Goal: Check status: Check status

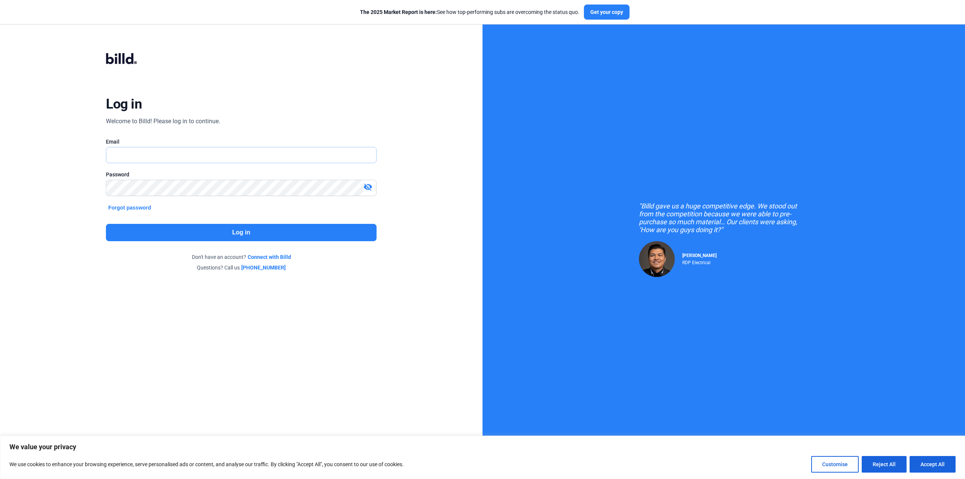
type input "[PERSON_NAME][EMAIL_ADDRESS][DOMAIN_NAME]"
click at [242, 231] on button "Log in" at bounding box center [241, 232] width 270 height 17
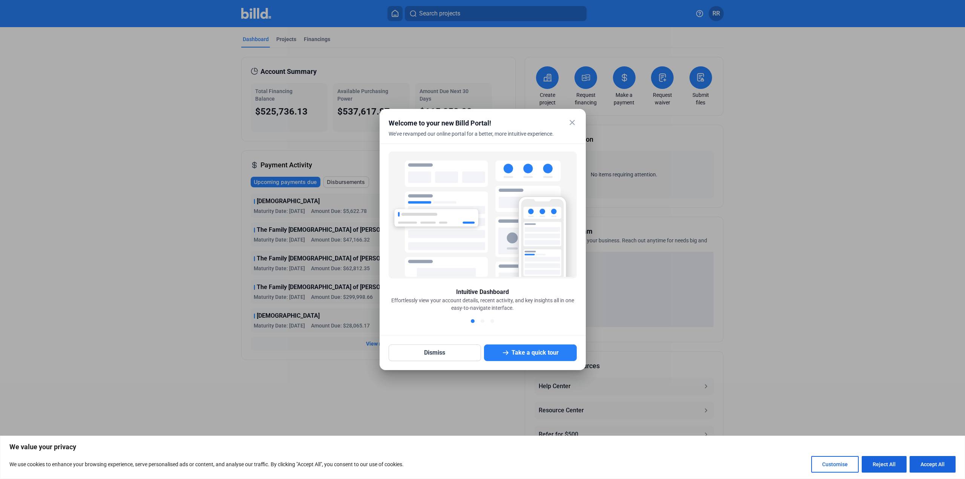
click at [574, 124] on mat-icon "close" at bounding box center [572, 122] width 9 height 9
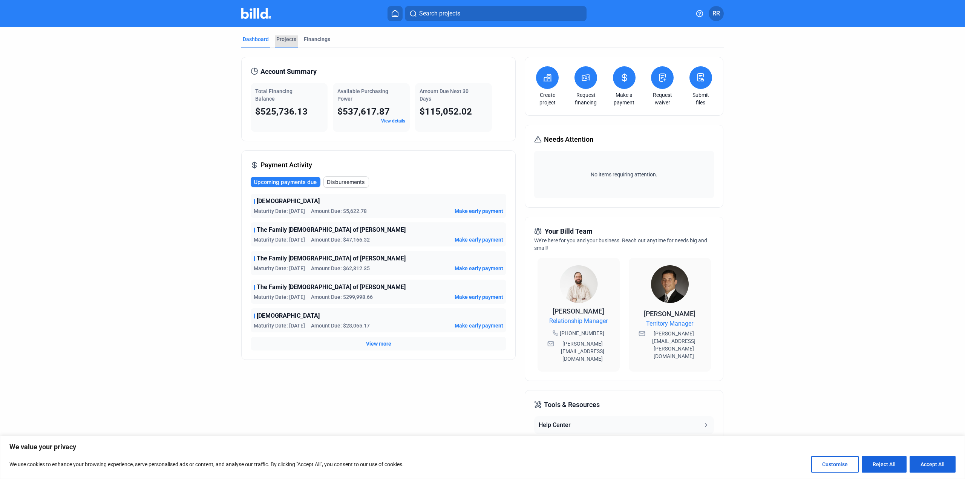
click at [281, 39] on div "Projects" at bounding box center [286, 39] width 20 height 8
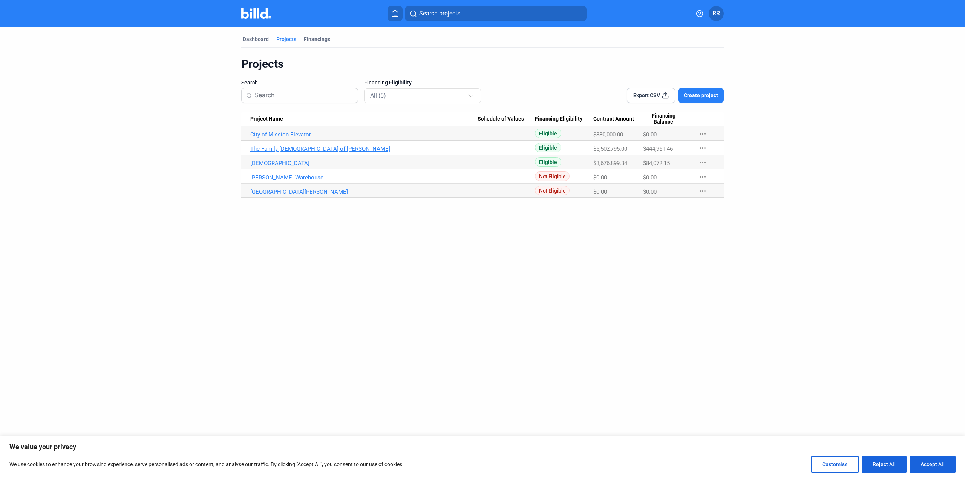
click at [286, 138] on link "The Family [DEMOGRAPHIC_DATA] of [PERSON_NAME]" at bounding box center [363, 134] width 227 height 7
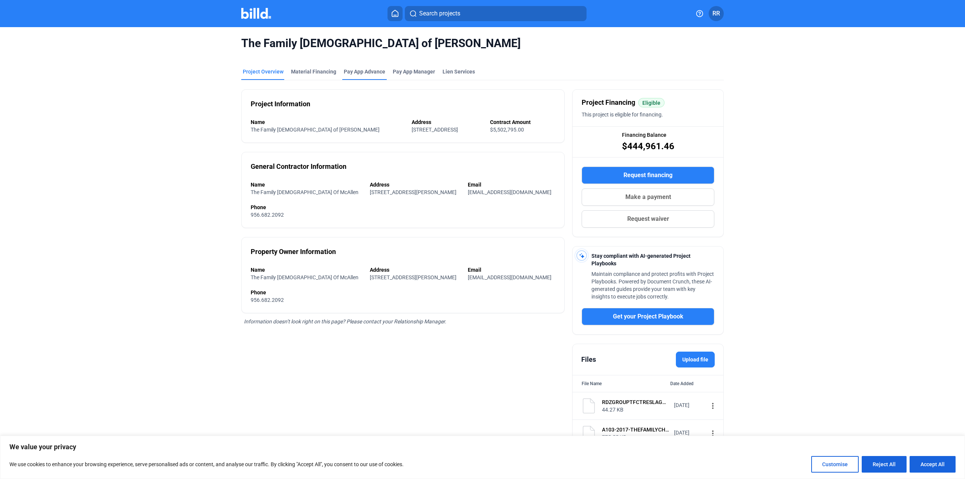
click at [358, 74] on div "Pay App Advance" at bounding box center [364, 72] width 41 height 8
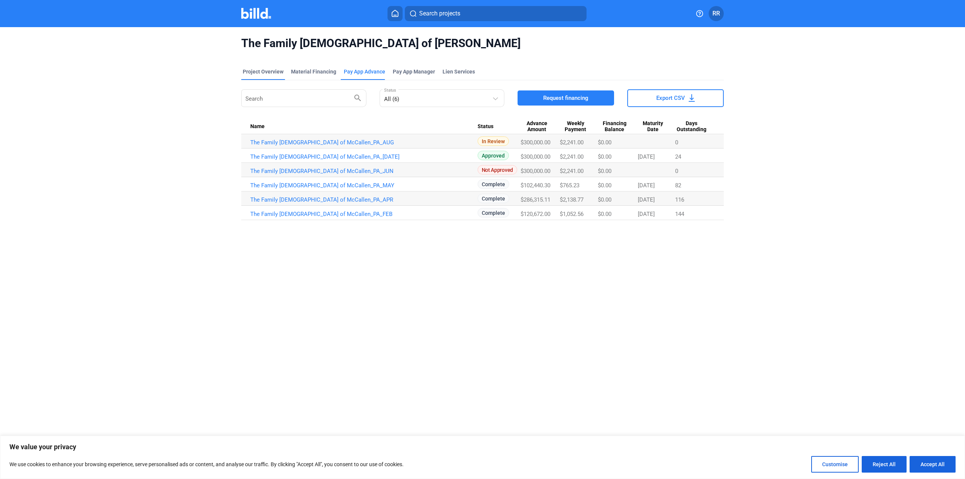
click at [262, 71] on div "Project Overview" at bounding box center [263, 72] width 41 height 8
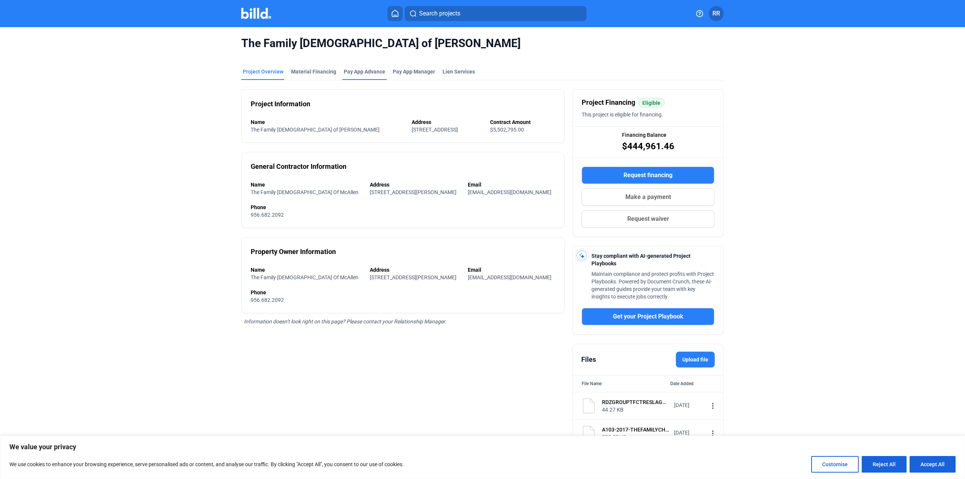
click at [364, 72] on div "Pay App Advance" at bounding box center [364, 72] width 41 height 8
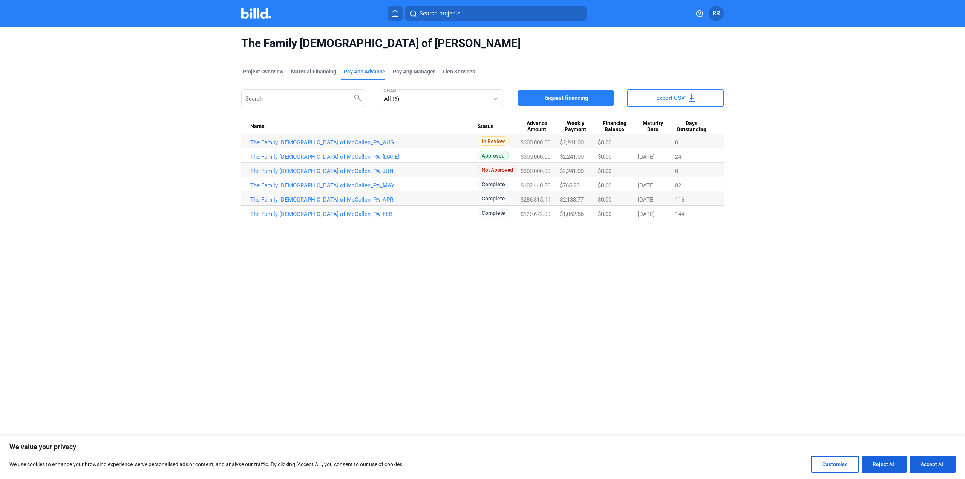
click at [306, 146] on link "The Family [DEMOGRAPHIC_DATA] of McCallen_PA_[DATE]" at bounding box center [363, 142] width 227 height 7
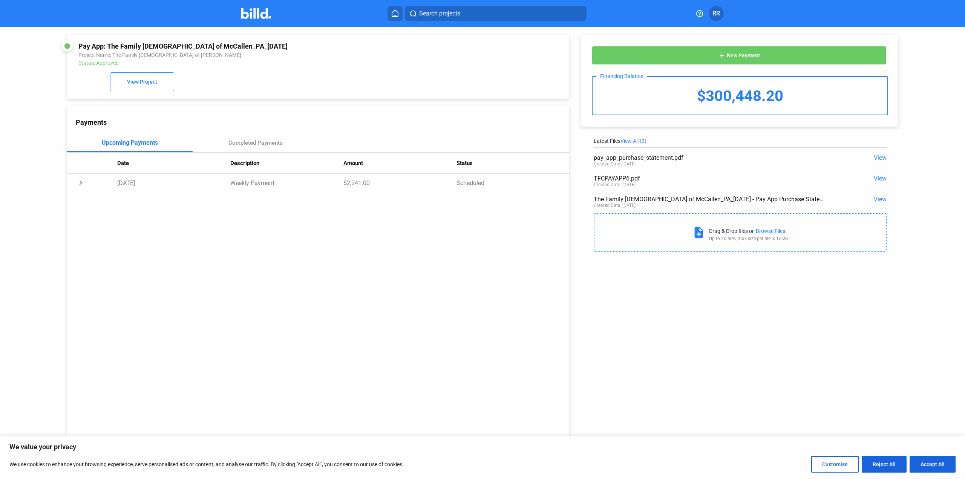
click at [876, 176] on span "View" at bounding box center [880, 178] width 13 height 7
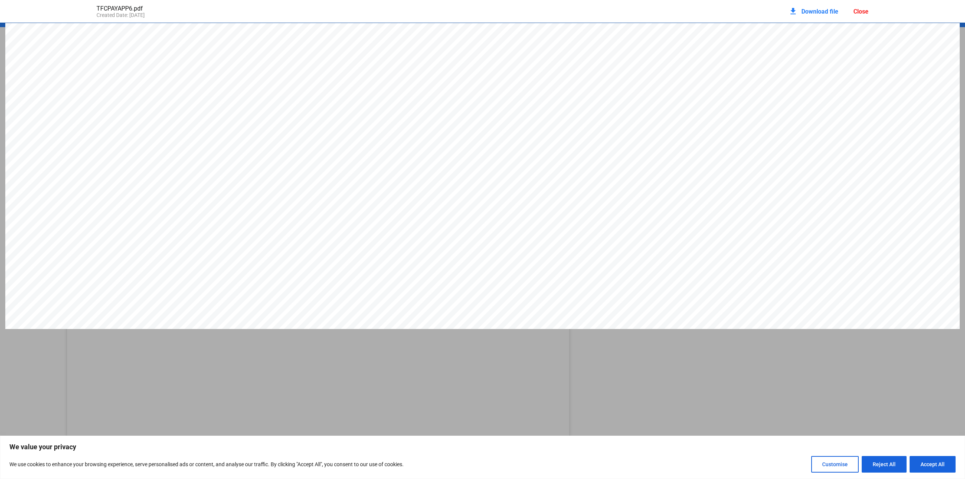
click at [869, 11] on div "TFCPAYAPP6.pdf Created Date: [DATE] download Download file Close" at bounding box center [482, 11] width 787 height 23
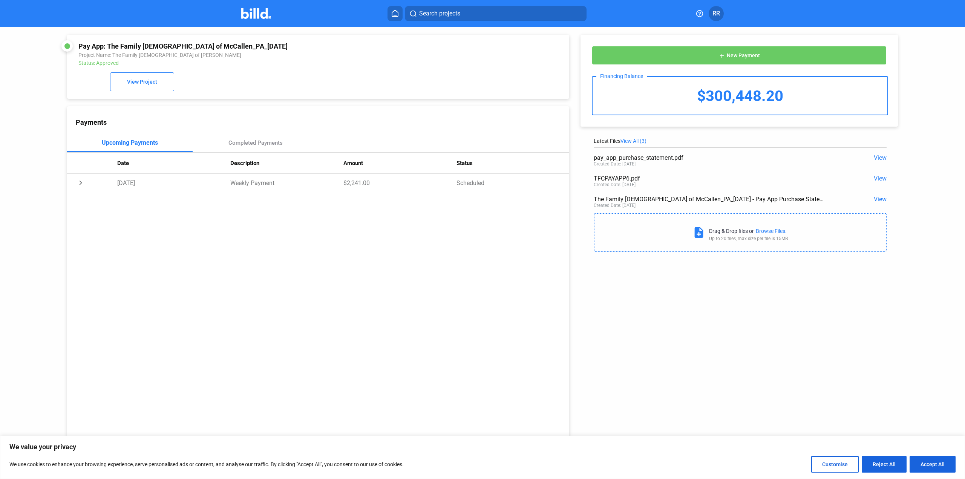
click at [258, 10] on img at bounding box center [256, 13] width 30 height 11
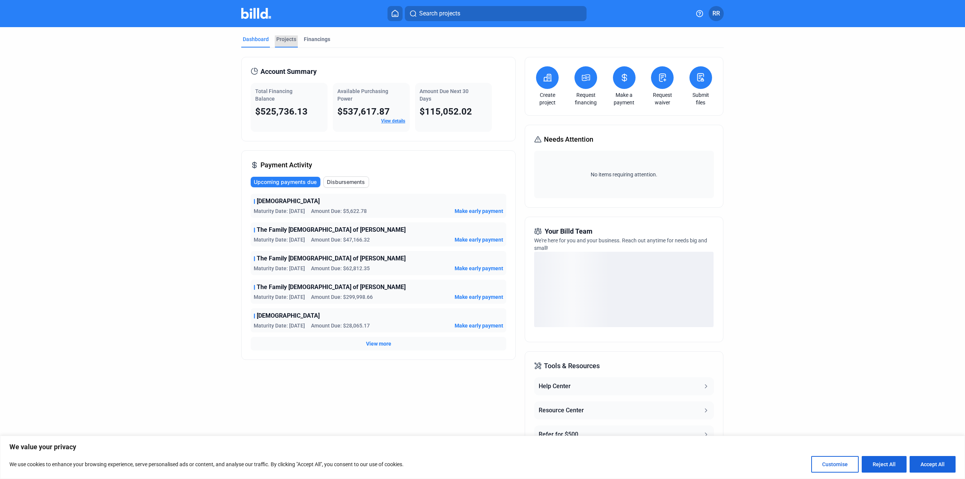
click at [287, 38] on div "Projects" at bounding box center [286, 39] width 20 height 8
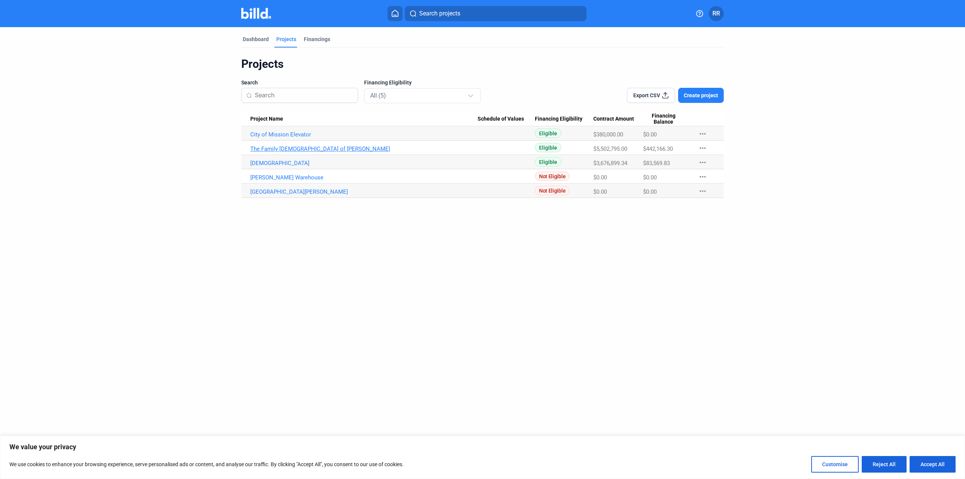
click at [277, 138] on link "The Family [DEMOGRAPHIC_DATA] of [PERSON_NAME]" at bounding box center [363, 134] width 227 height 7
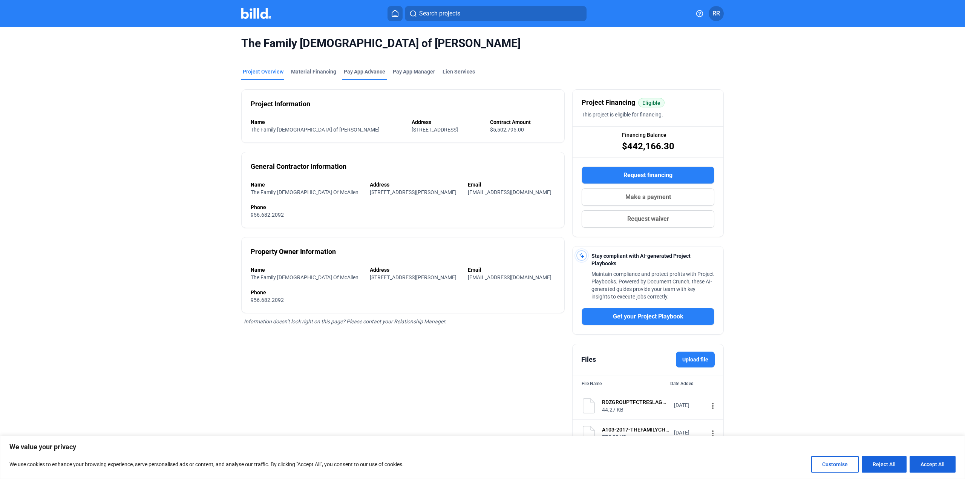
click at [368, 72] on div "Pay App Advance" at bounding box center [364, 72] width 41 height 8
